Goal: Task Accomplishment & Management: Use online tool/utility

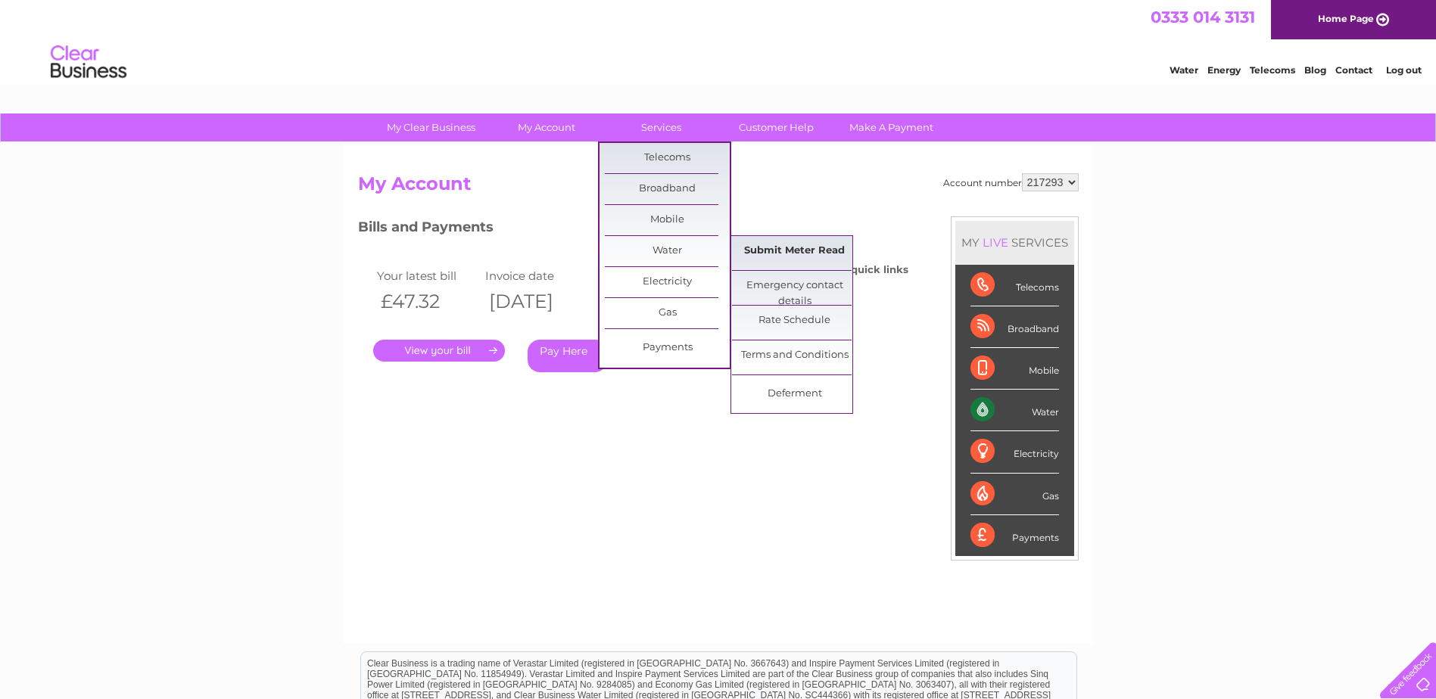
click at [814, 249] on link "Submit Meter Read" at bounding box center [794, 251] width 125 height 30
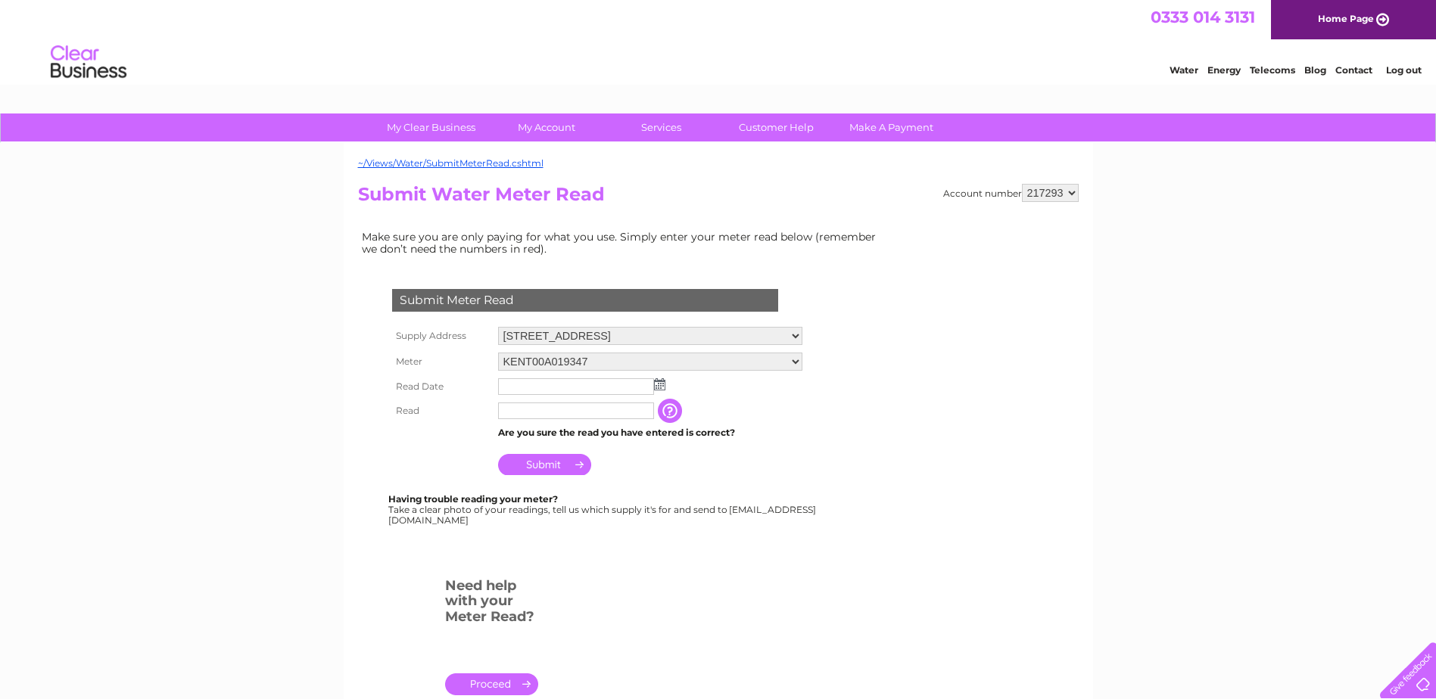
click at [659, 382] on img at bounding box center [659, 384] width 11 height 12
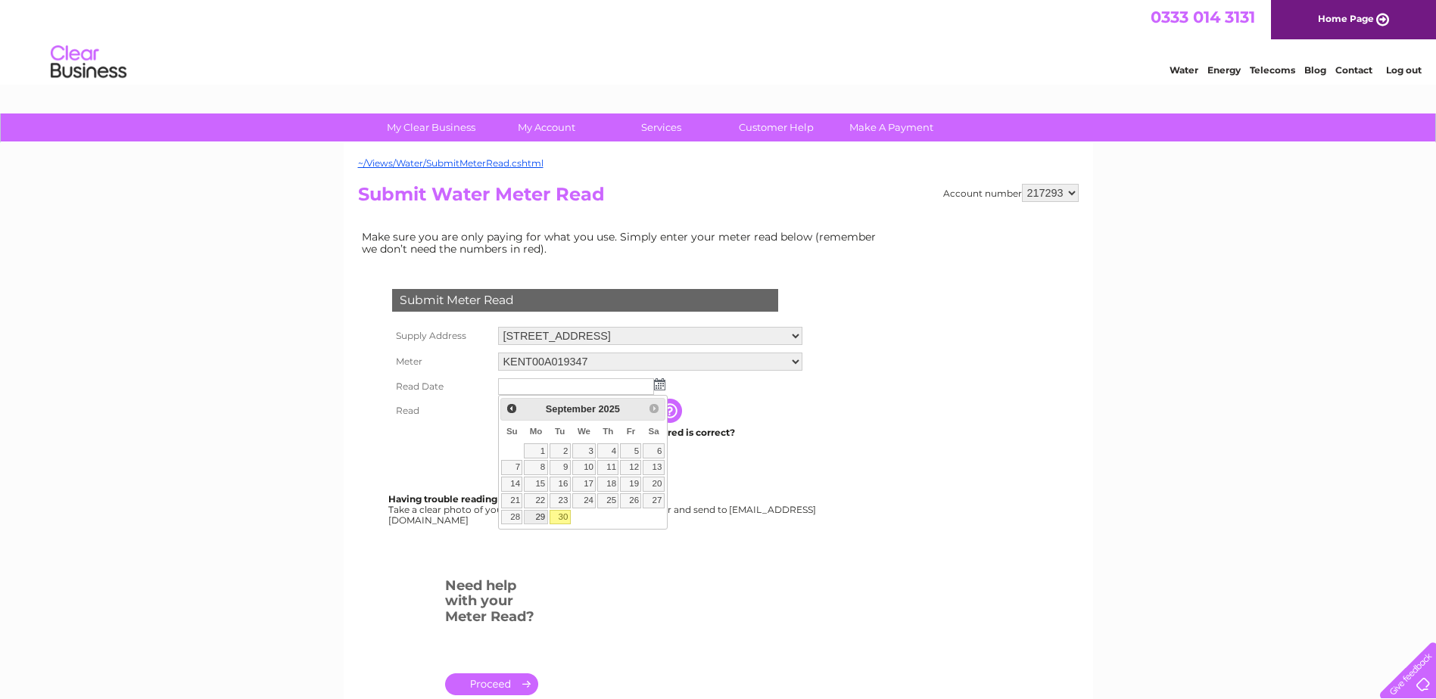
click at [537, 513] on link "29" at bounding box center [535, 517] width 23 height 15
type input "2025/09/29"
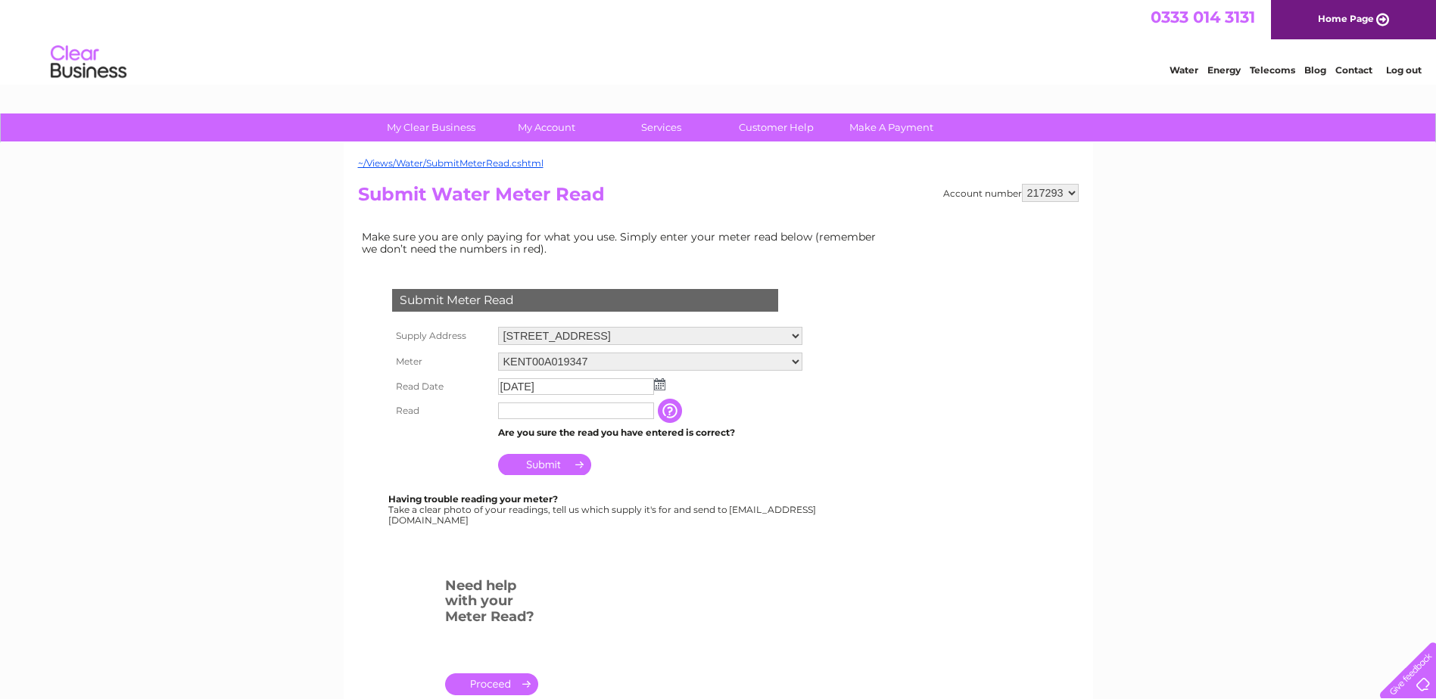
click at [534, 410] on input "text" at bounding box center [576, 411] width 156 height 17
type input "2789"
click at [538, 463] on input "Submit" at bounding box center [544, 466] width 93 height 21
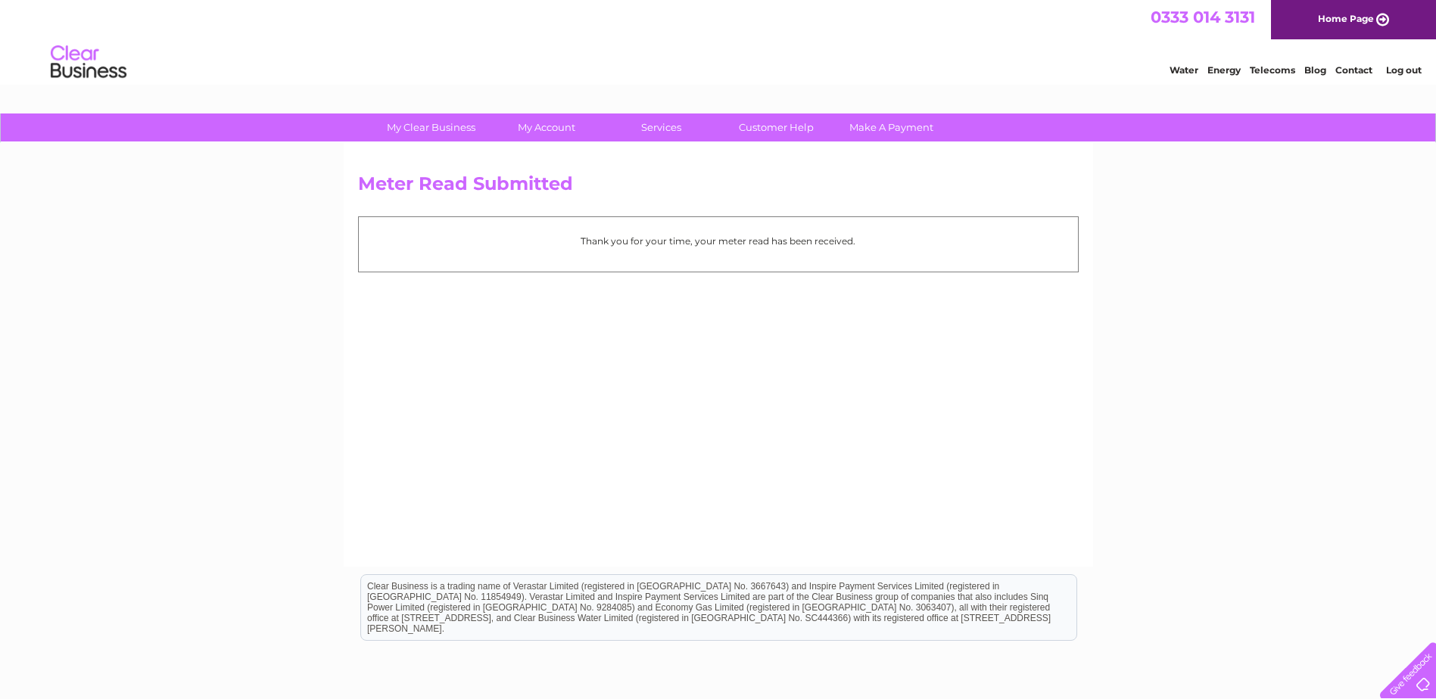
click at [1401, 69] on link "Log out" at bounding box center [1404, 69] width 36 height 11
